Goal: Task Accomplishment & Management: Use online tool/utility

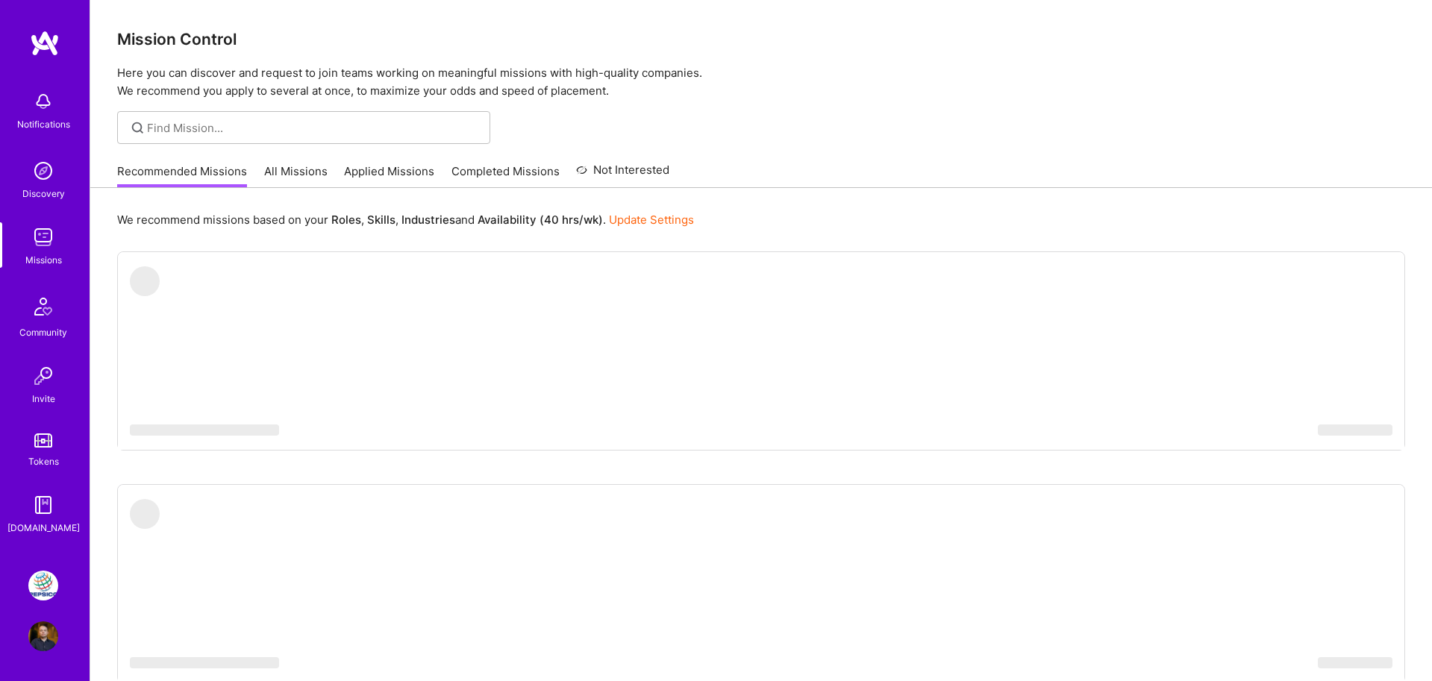
click at [44, 583] on img at bounding box center [43, 586] width 30 height 30
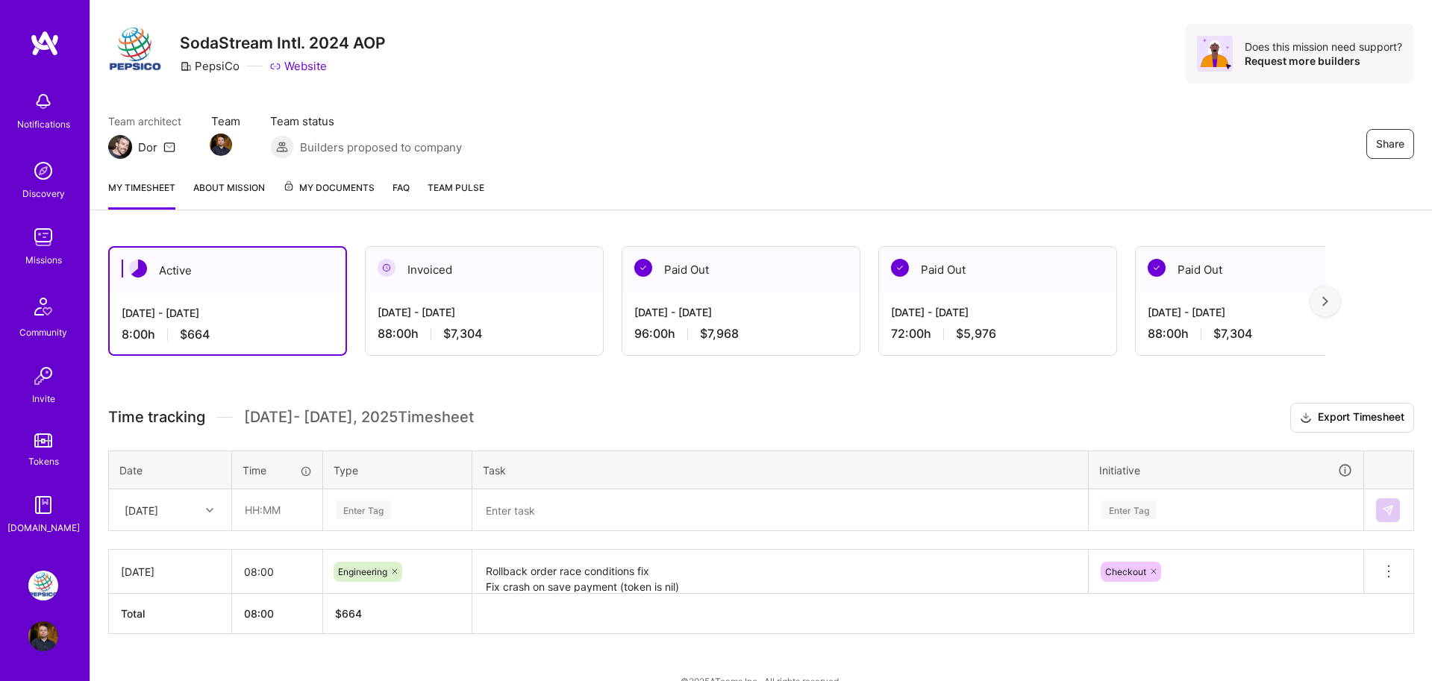
scroll to position [35, 0]
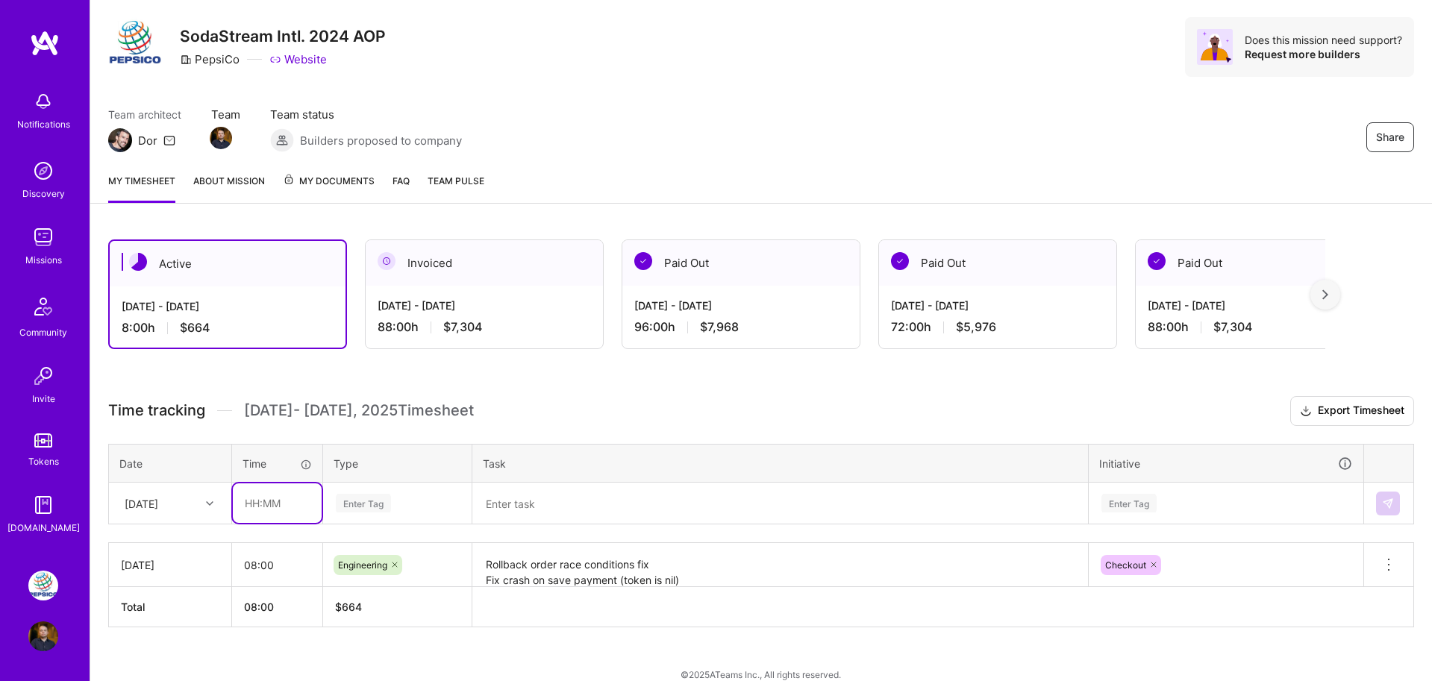
click at [260, 504] on input "text" at bounding box center [277, 504] width 89 height 40
type input "08:00"
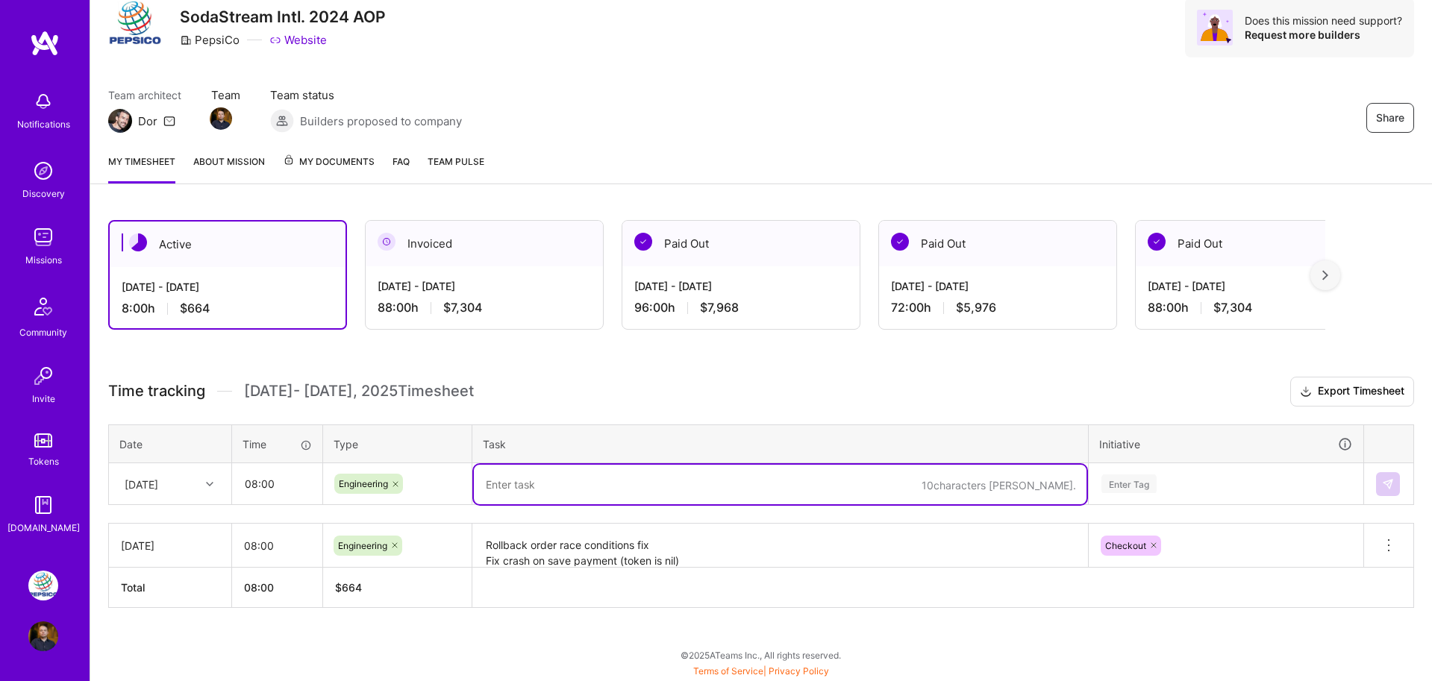
scroll to position [54, 0]
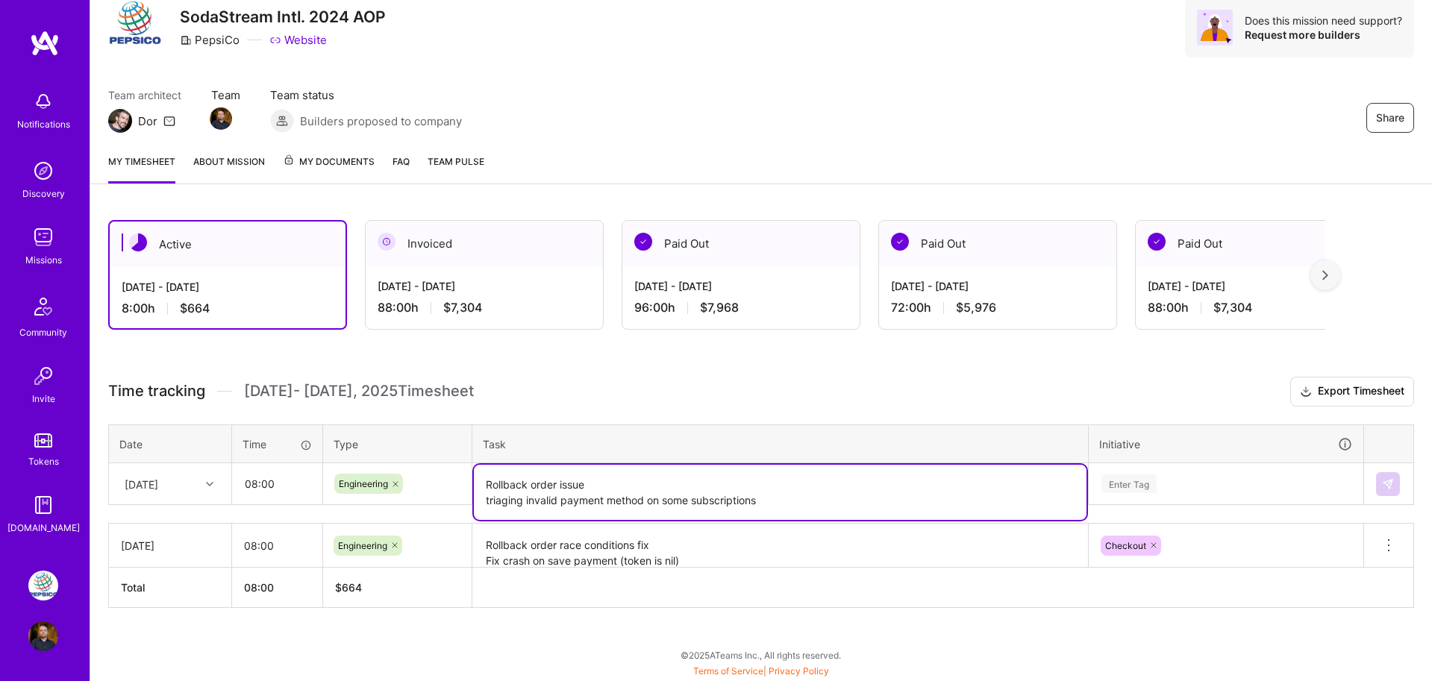
type textarea "Rollback order issue triaging invalid payment method on some subscriptions"
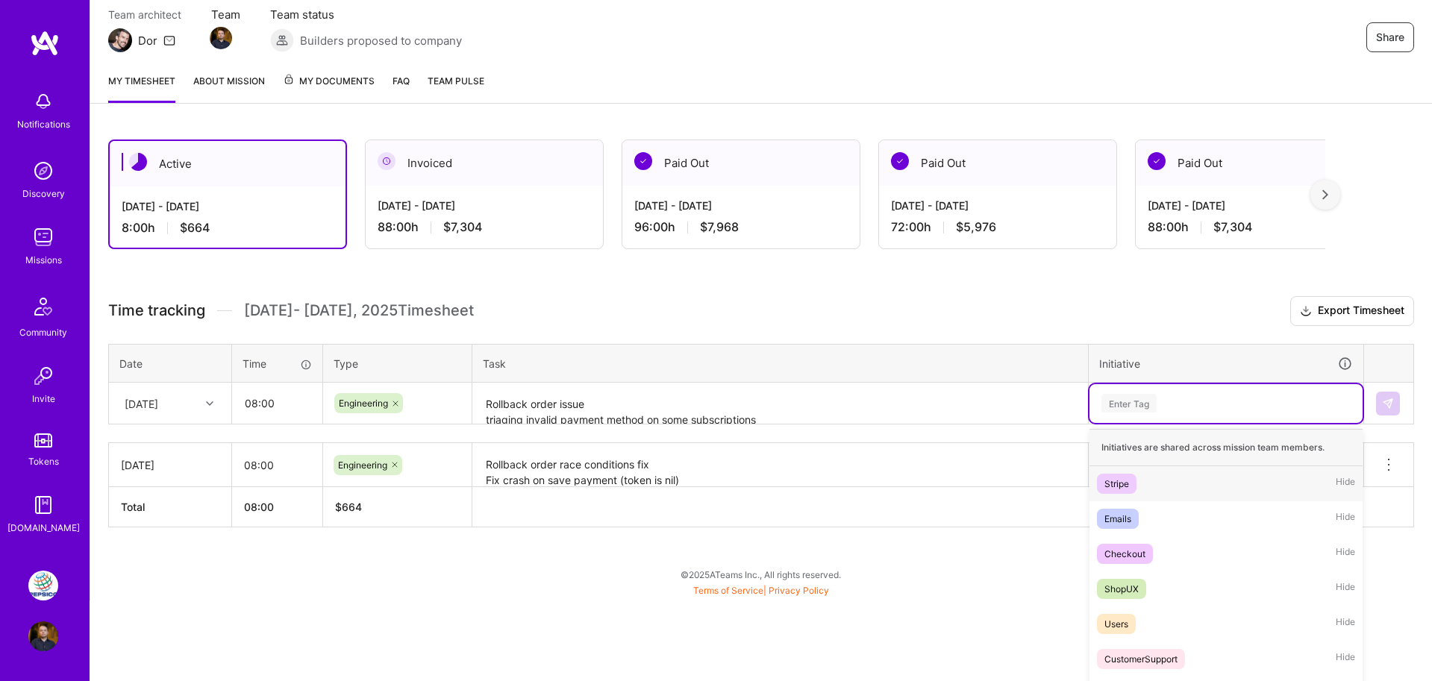
click at [1157, 423] on div "option Stripe focused, 1 of 8. 8 results available. Use Up and Down to choose o…" at bounding box center [1225, 403] width 273 height 39
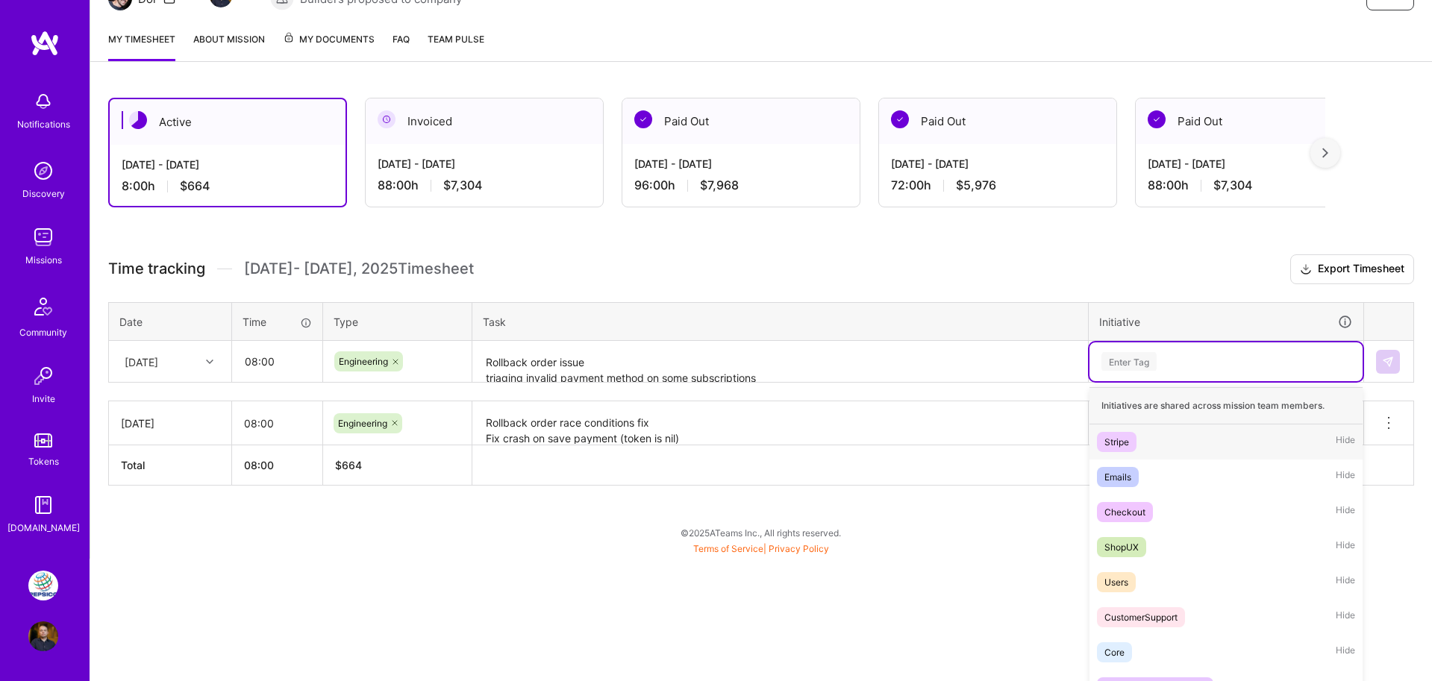
scroll to position [189, 0]
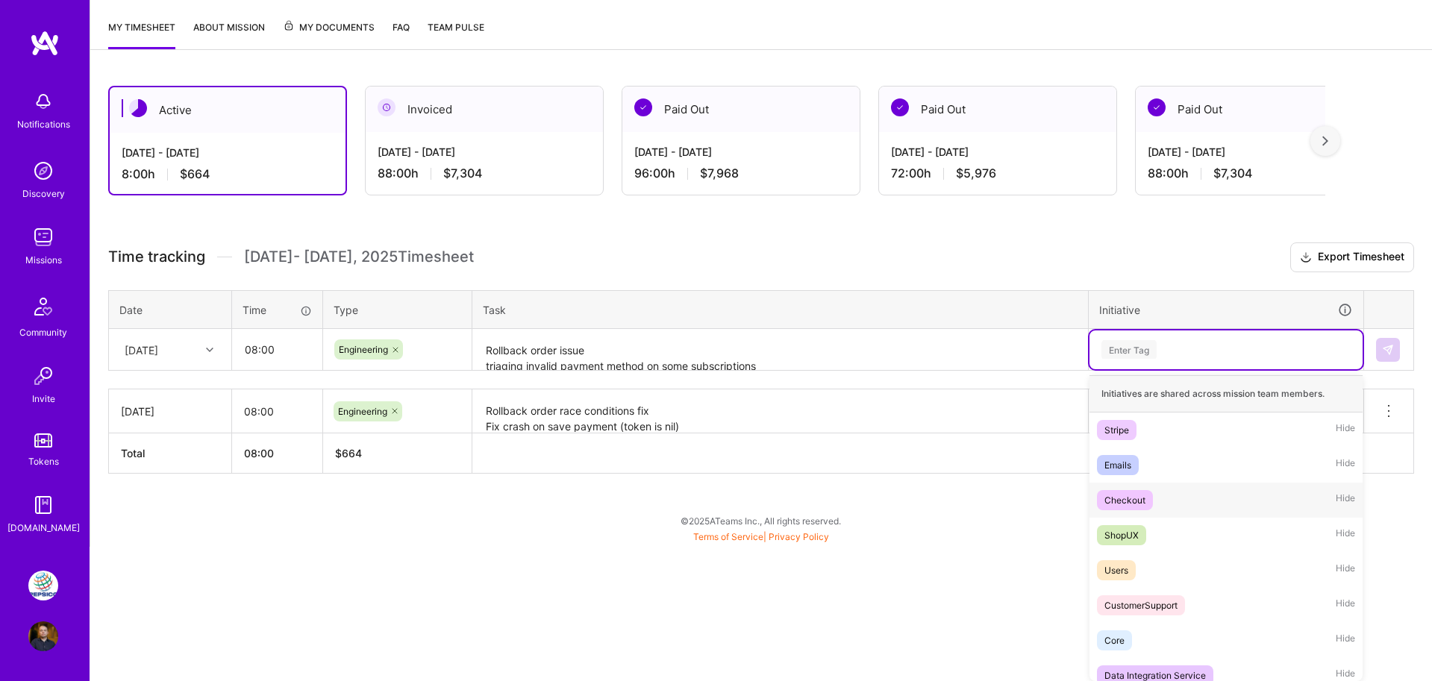
click at [1132, 486] on div "Checkout Hide" at bounding box center [1225, 500] width 273 height 35
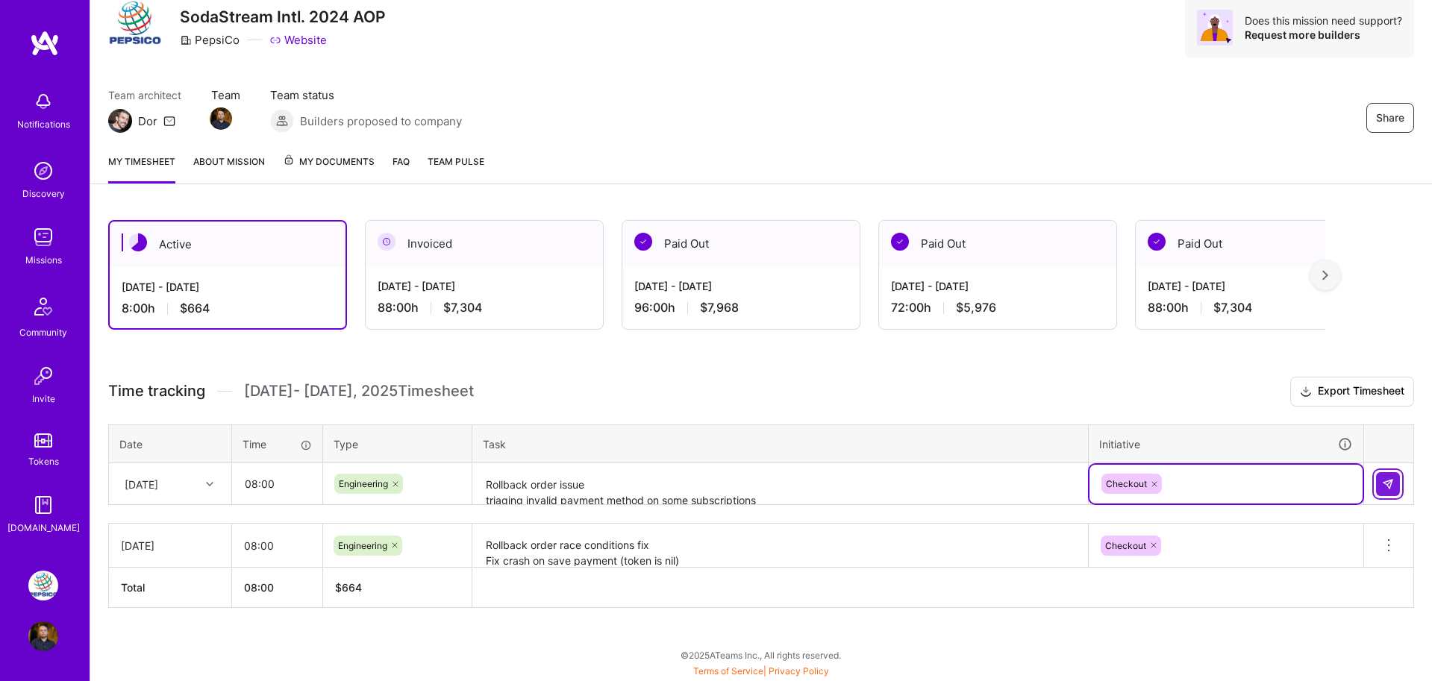
click at [1395, 481] on button at bounding box center [1388, 484] width 24 height 24
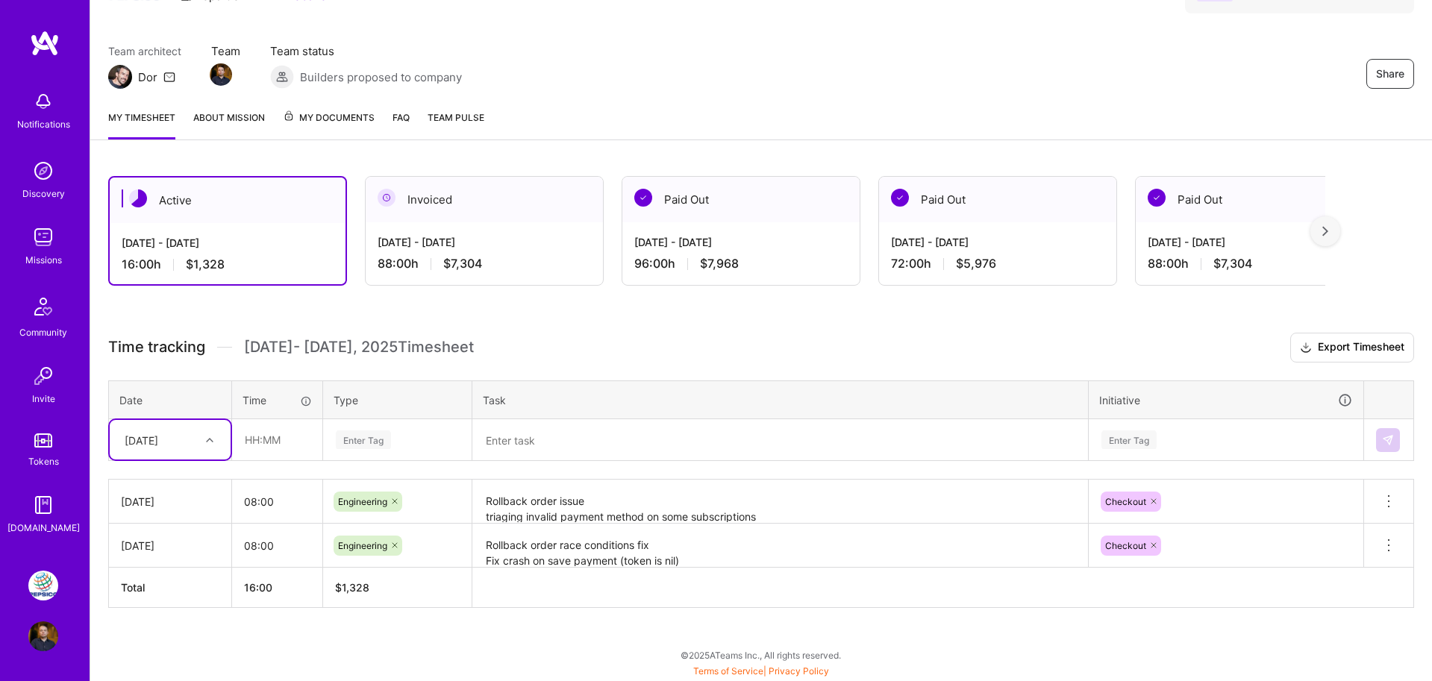
scroll to position [99, 0]
